Goal: Task Accomplishment & Management: Complete application form

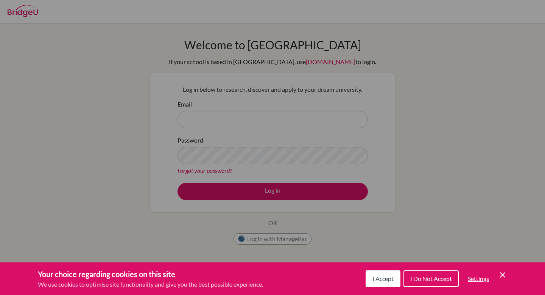
click at [504, 274] on icon "Cookie Control Close Icon" at bounding box center [502, 274] width 9 height 9
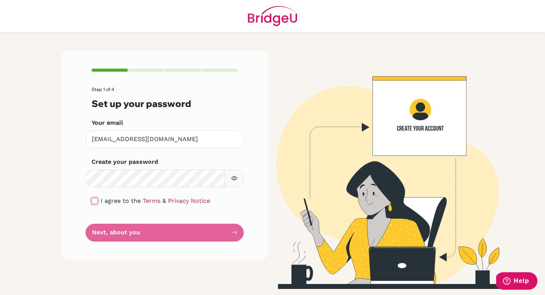
click at [94, 201] on input "checkbox" at bounding box center [95, 201] width 6 height 6
checkbox input "true"
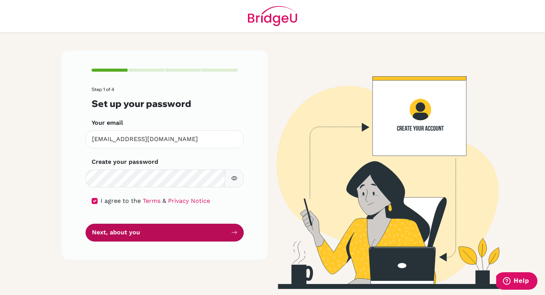
click at [103, 233] on button "Next, about you" at bounding box center [165, 232] width 158 height 18
